Goal: Information Seeking & Learning: Learn about a topic

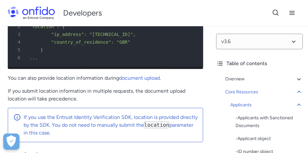
click at [199, 13] on div "Developers Support" at bounding box center [154, 13] width 308 height 26
